Goal: Task Accomplishment & Management: Manage account settings

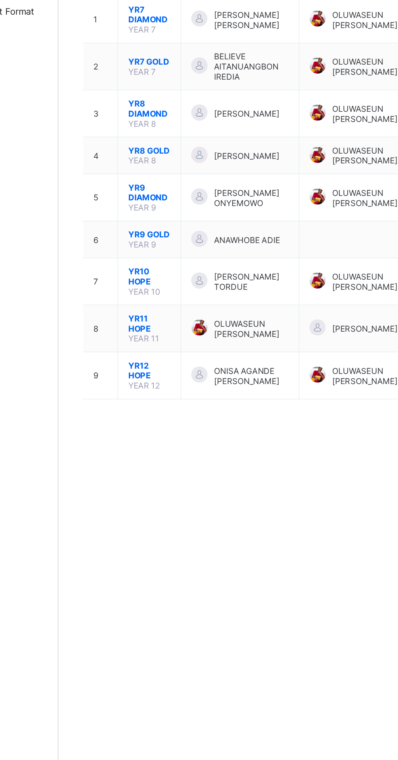
click at [149, 292] on span "YR10 HOPE" at bounding box center [153, 291] width 26 height 12
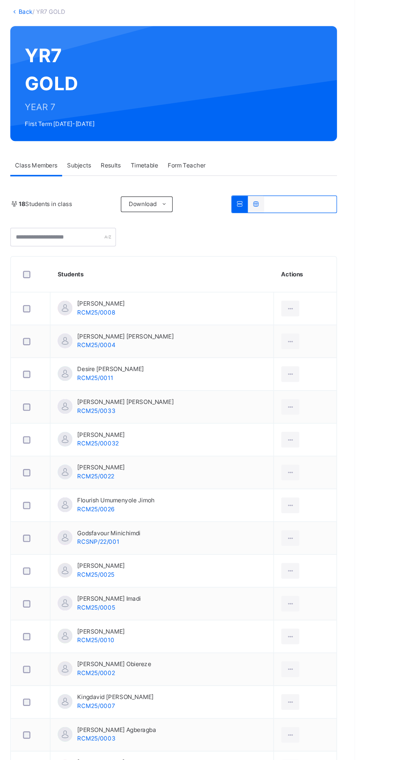
click at [341, 303] on icon at bounding box center [344, 302] width 7 height 7
click at [341, 304] on icon at bounding box center [344, 302] width 7 height 7
click at [341, 303] on icon at bounding box center [344, 302] width 7 height 7
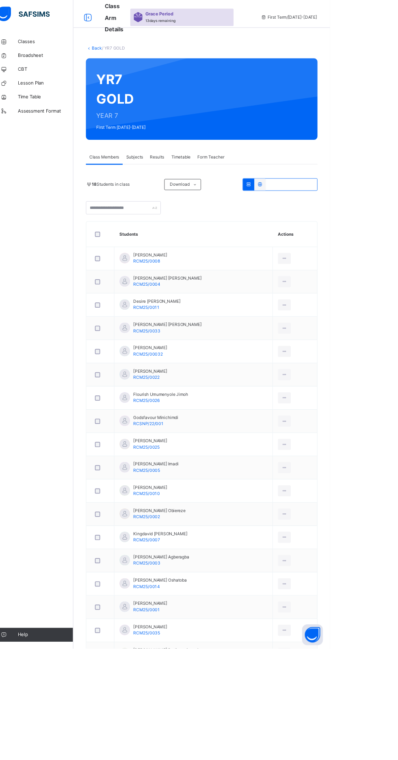
click at [341, 330] on icon at bounding box center [344, 329] width 7 height 7
click at [341, 357] on icon at bounding box center [344, 357] width 7 height 7
click at [344, 358] on div at bounding box center [344, 357] width 15 height 13
click at [341, 354] on icon at bounding box center [344, 357] width 7 height 7
click at [342, 327] on icon at bounding box center [344, 329] width 7 height 7
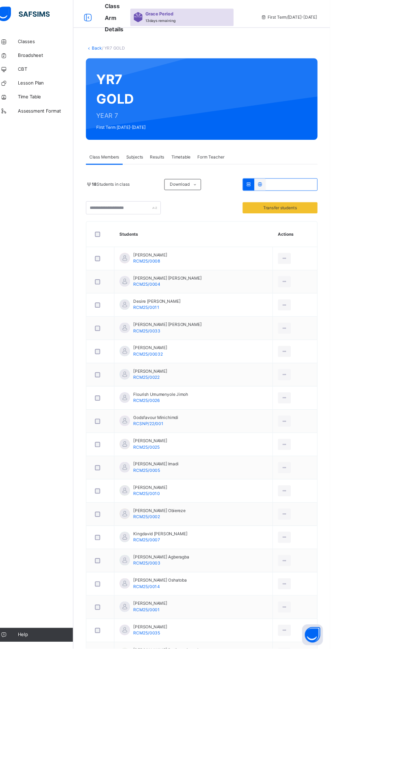
click at [342, 290] on td at bounding box center [357, 302] width 52 height 27
click at [341, 330] on icon at bounding box center [344, 329] width 7 height 7
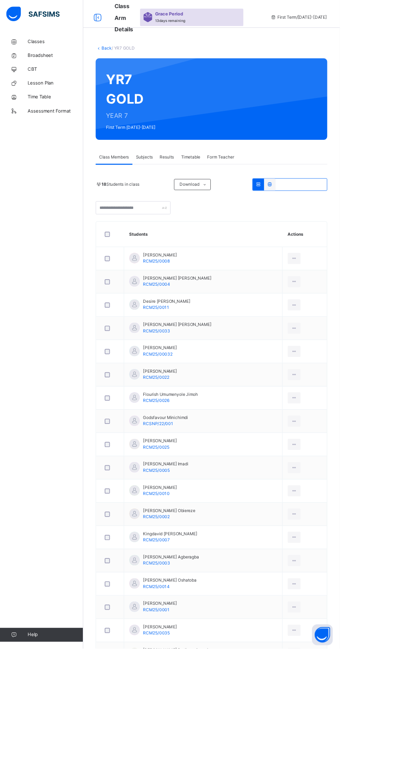
click at [47, 47] on span "Classes" at bounding box center [65, 49] width 65 height 8
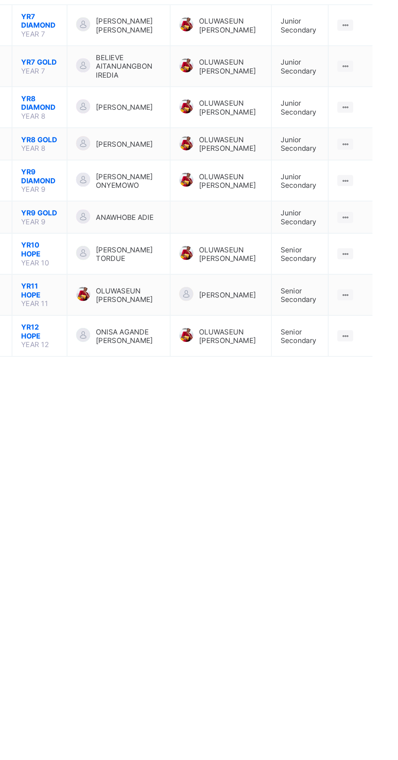
click at [148, 290] on span "YR10 HOPE" at bounding box center [153, 291] width 26 height 12
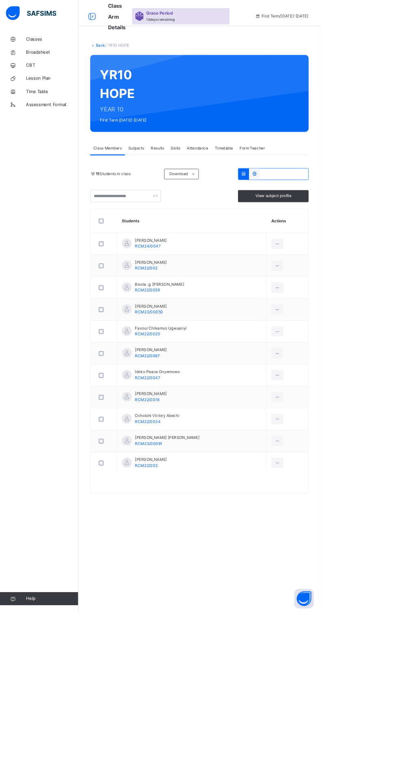
click at [246, 185] on span "Attendance" at bounding box center [246, 183] width 26 height 7
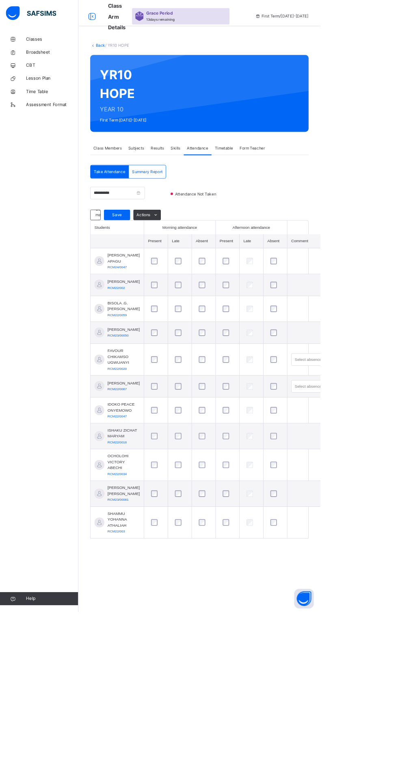
click at [146, 267] on span "Save" at bounding box center [145, 266] width 20 height 7
click at [124, 181] on span "Class Members" at bounding box center [133, 183] width 35 height 7
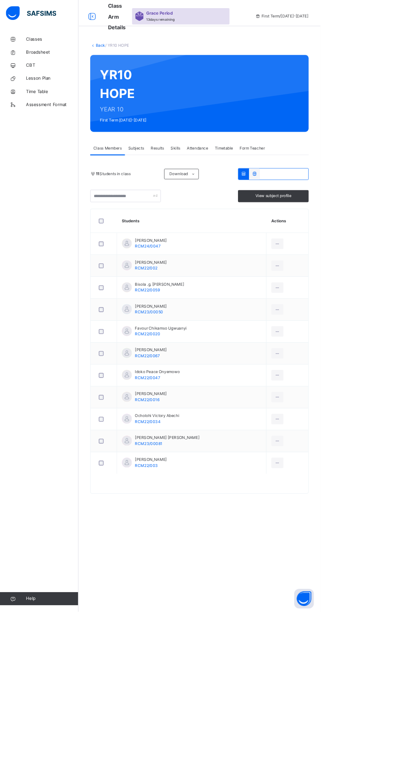
click at [337, 300] on div at bounding box center [344, 302] width 15 height 13
click at [337, 301] on div at bounding box center [344, 302] width 15 height 13
click at [361, 238] on div "View subject profile" at bounding box center [340, 243] width 88 height 15
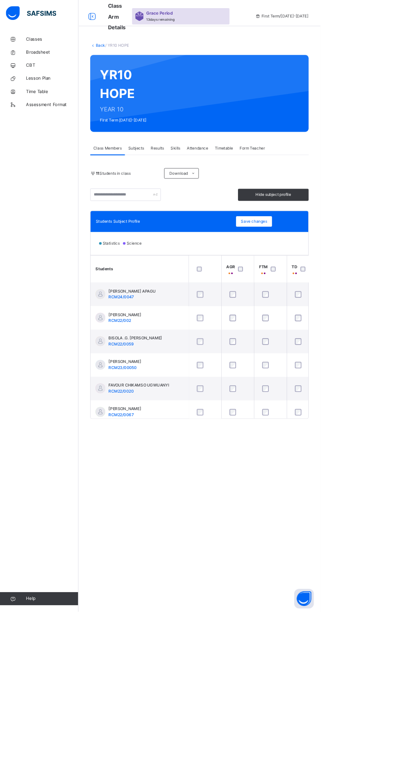
click at [55, 129] on span "Assessment Format" at bounding box center [65, 130] width 65 height 8
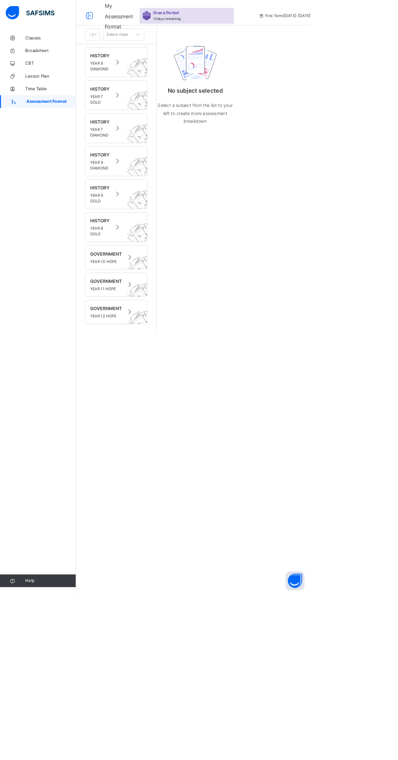
click at [137, 75] on span "HISTORY" at bounding box center [127, 71] width 25 height 9
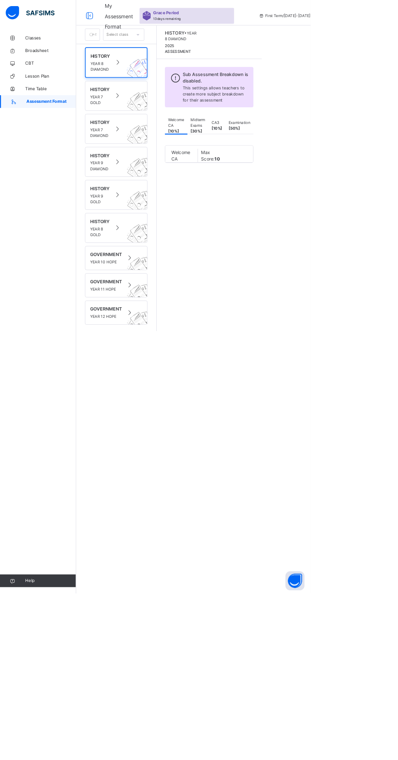
click at [52, 49] on span "Classes" at bounding box center [65, 49] width 65 height 8
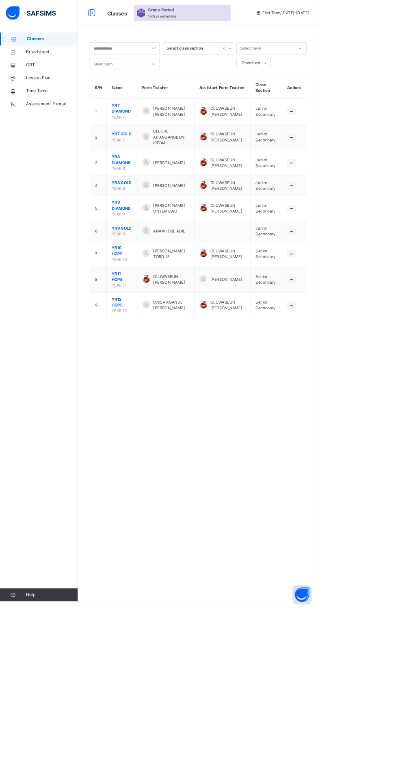
click at [144, 260] on span "YR9 DIAMOND" at bounding box center [153, 257] width 26 height 15
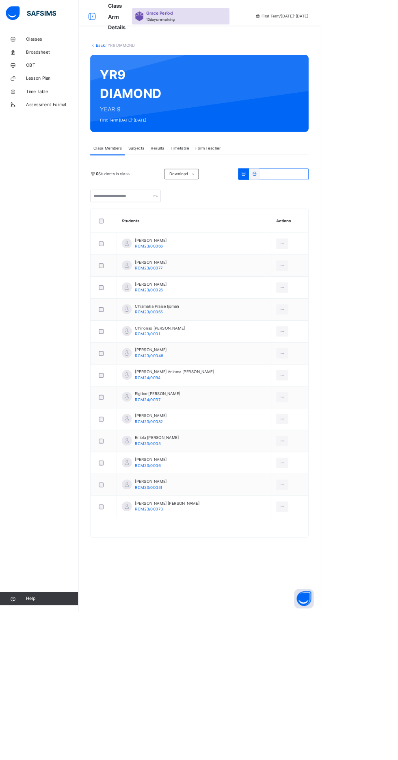
click at [348, 302] on icon at bounding box center [351, 302] width 7 height 7
click at [225, 212] on div "Download" at bounding box center [225, 216] width 43 height 13
click at [179, 244] on input "text" at bounding box center [156, 243] width 88 height 15
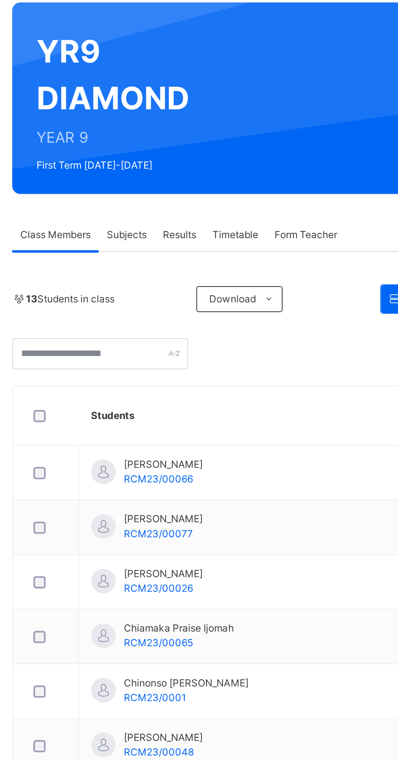
click at [272, 183] on span "Form Teacher" at bounding box center [258, 183] width 31 height 7
